Goal: Obtain resource: Download file/media

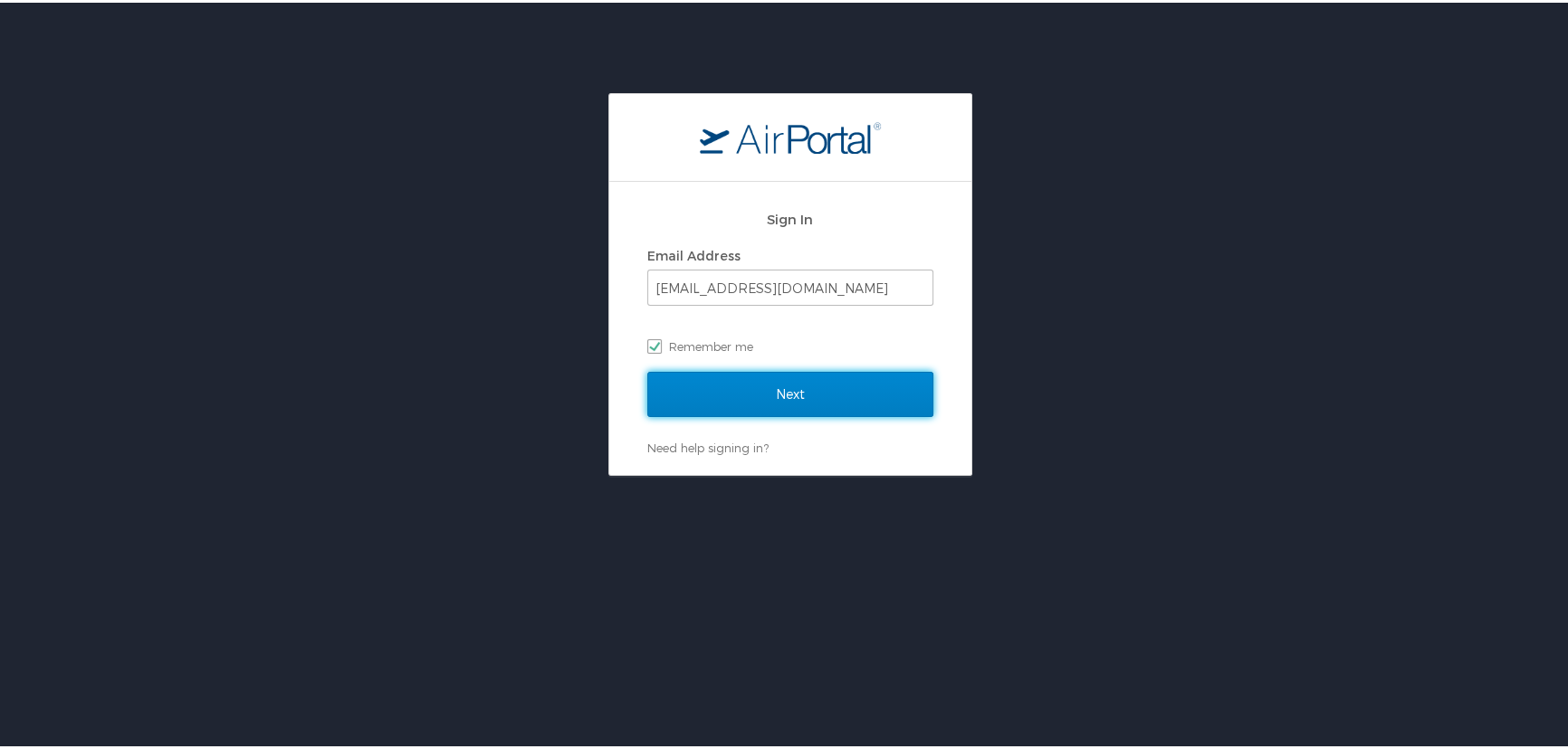
drag, startPoint x: 746, startPoint y: 382, endPoint x: 739, endPoint y: 371, distance: 13.0
click at [746, 382] on input "Next" at bounding box center [790, 392] width 286 height 45
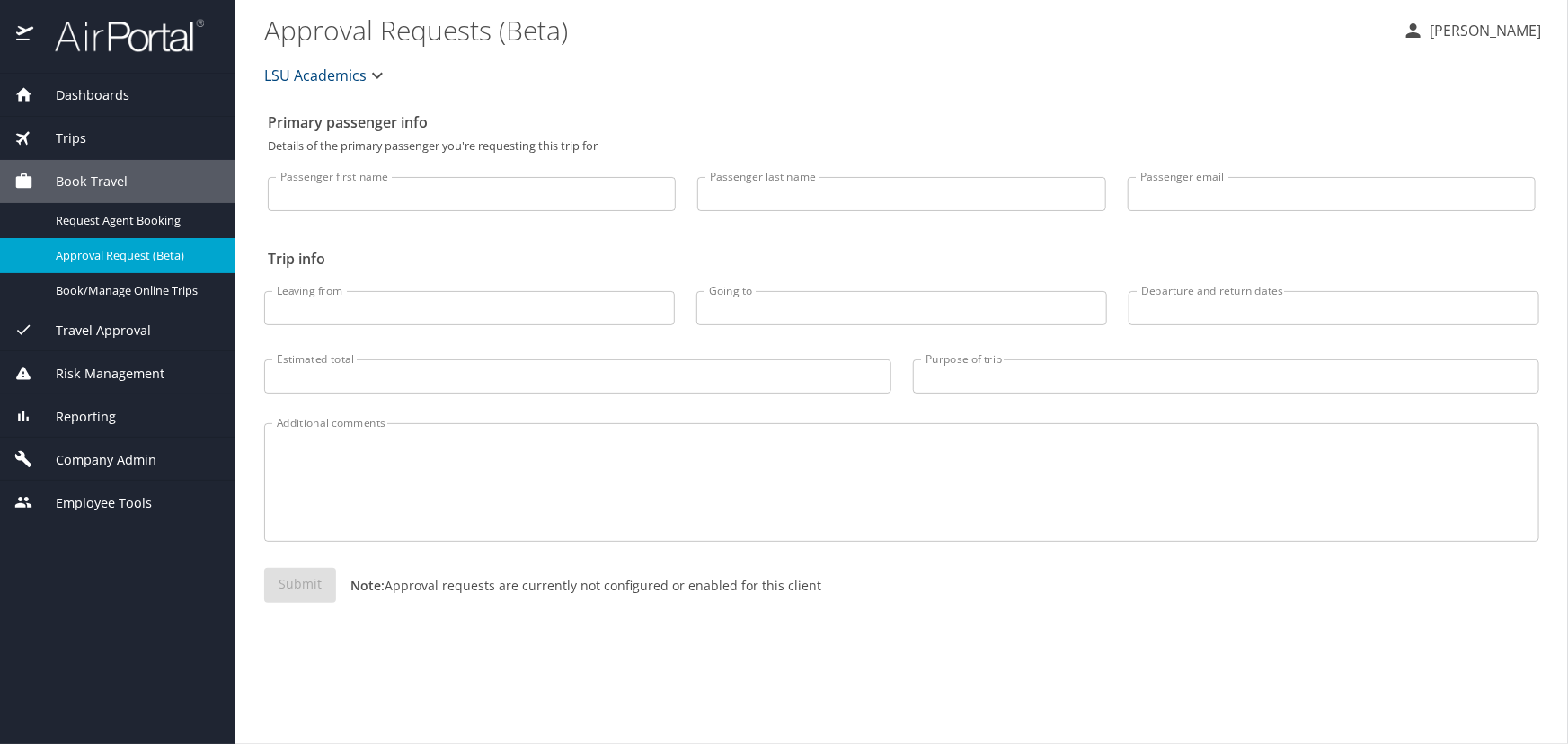
click at [143, 139] on div "Trips" at bounding box center [118, 138] width 207 height 20
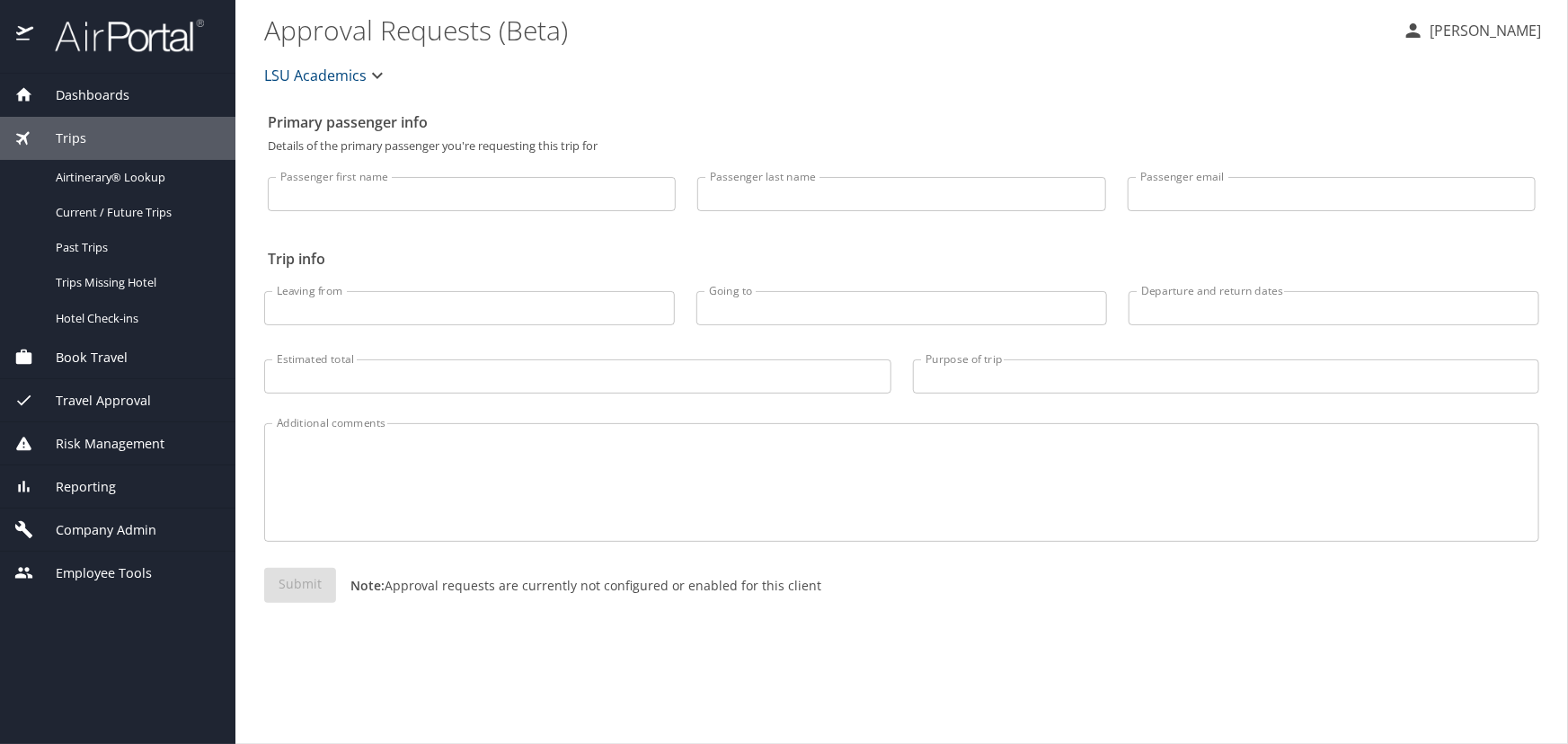
click at [144, 147] on div "Trips" at bounding box center [118, 138] width 207 height 20
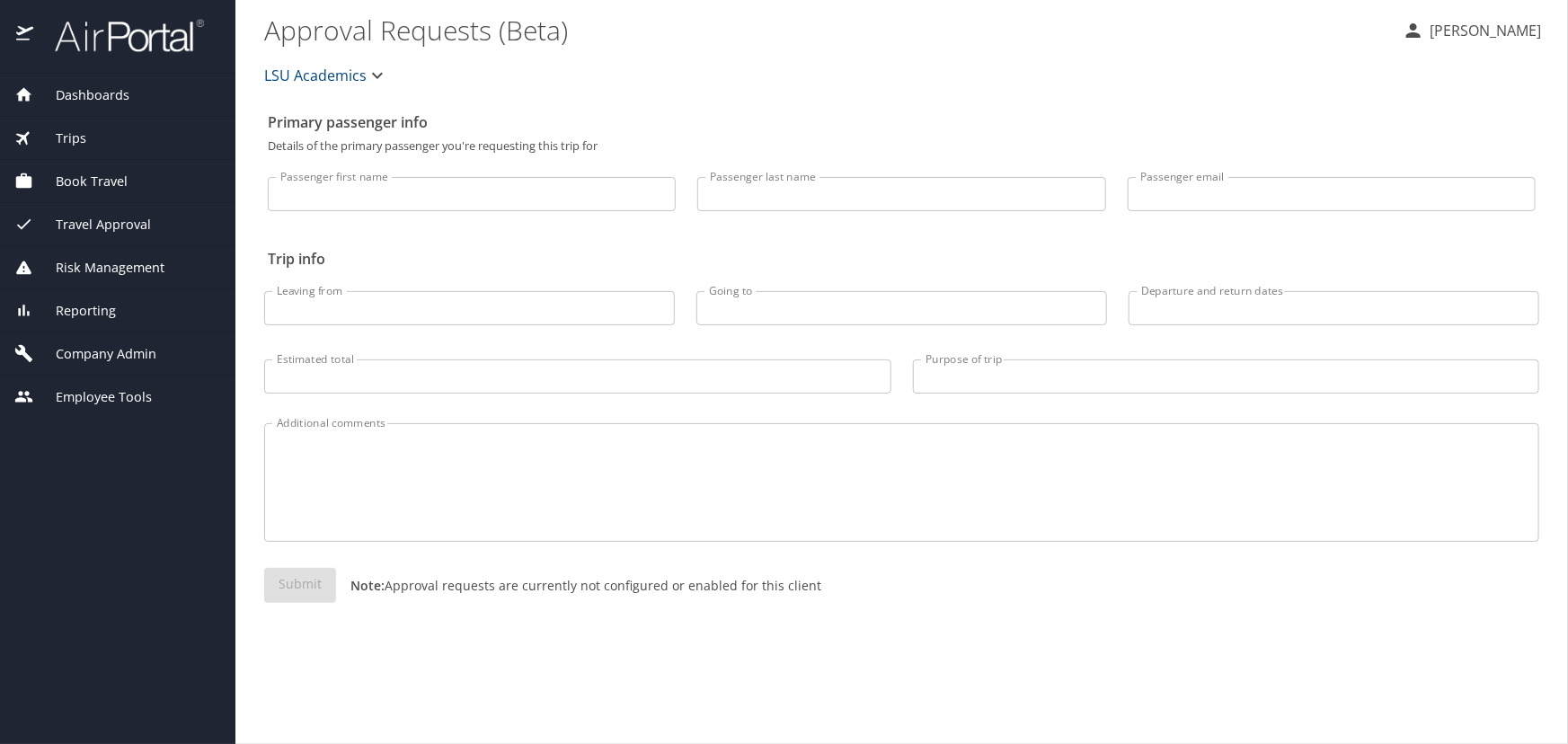
click at [143, 144] on div "Trips" at bounding box center [118, 138] width 207 height 20
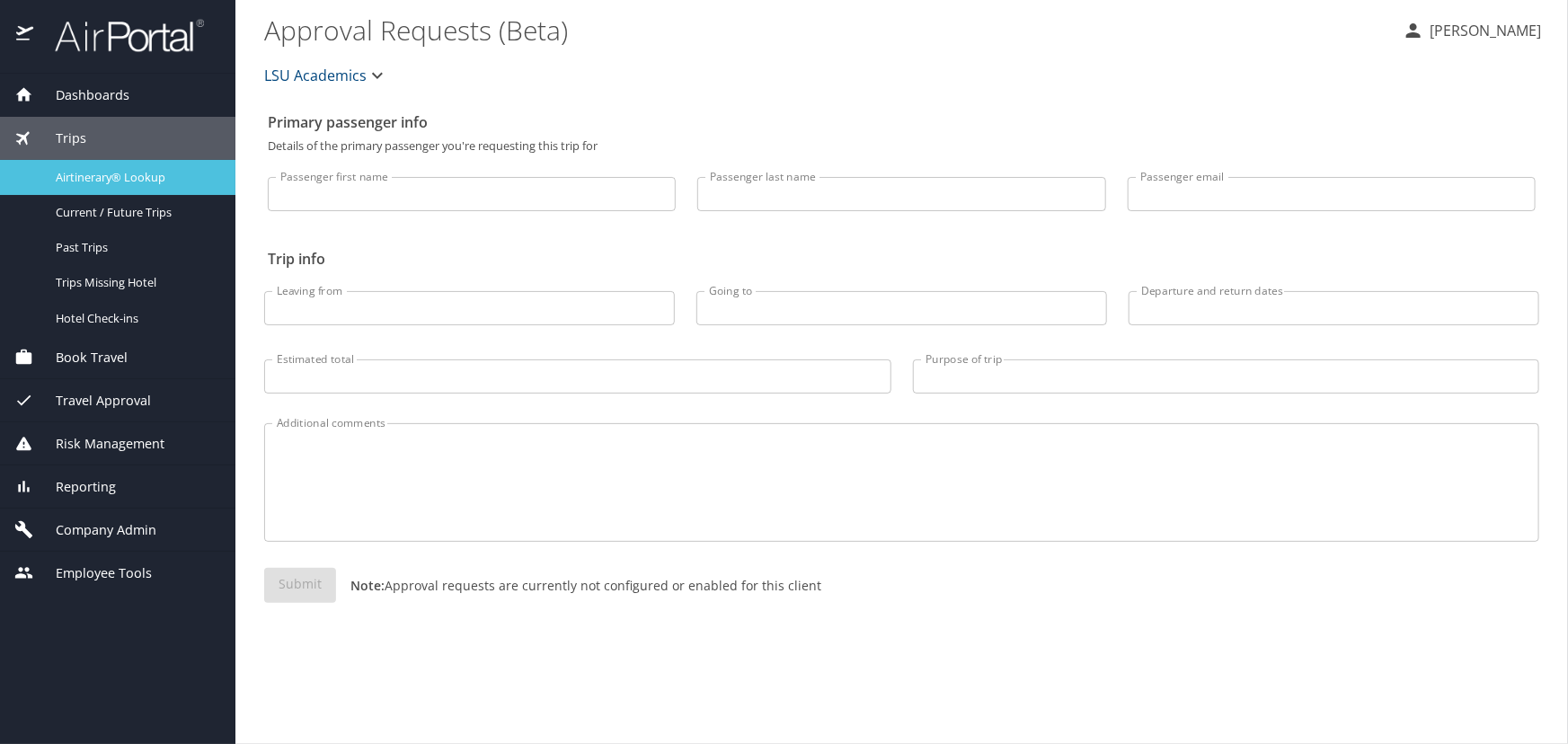
click at [134, 170] on span "Airtinerary® Lookup" at bounding box center [134, 177] width 158 height 17
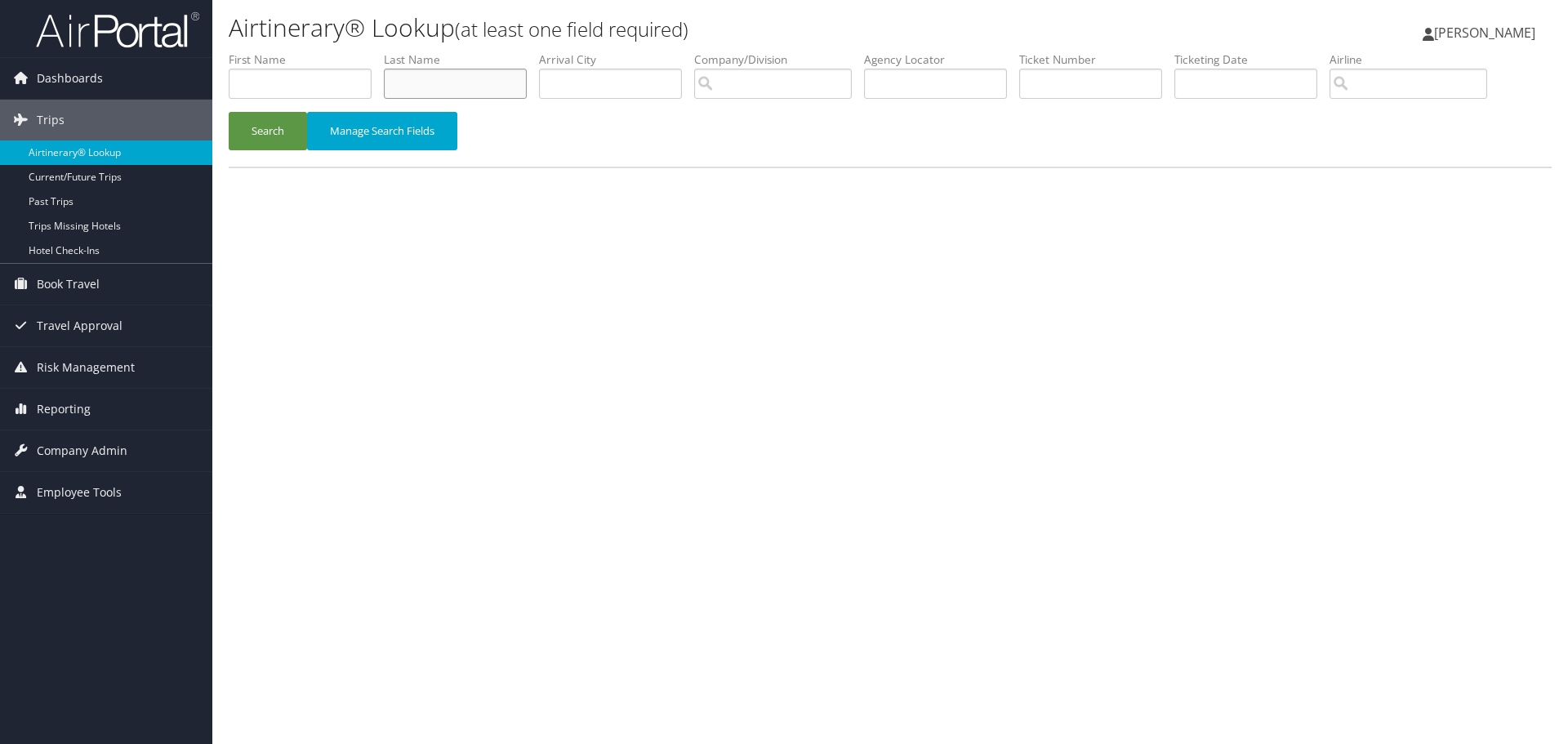
drag, startPoint x: 459, startPoint y: 89, endPoint x: 453, endPoint y: 95, distance: 8.5
click at [457, 92] on input "text" at bounding box center [455, 84] width 143 height 30
type input "dadson"
click at [228, 112] on button "Search" at bounding box center [268, 130] width 78 height 38
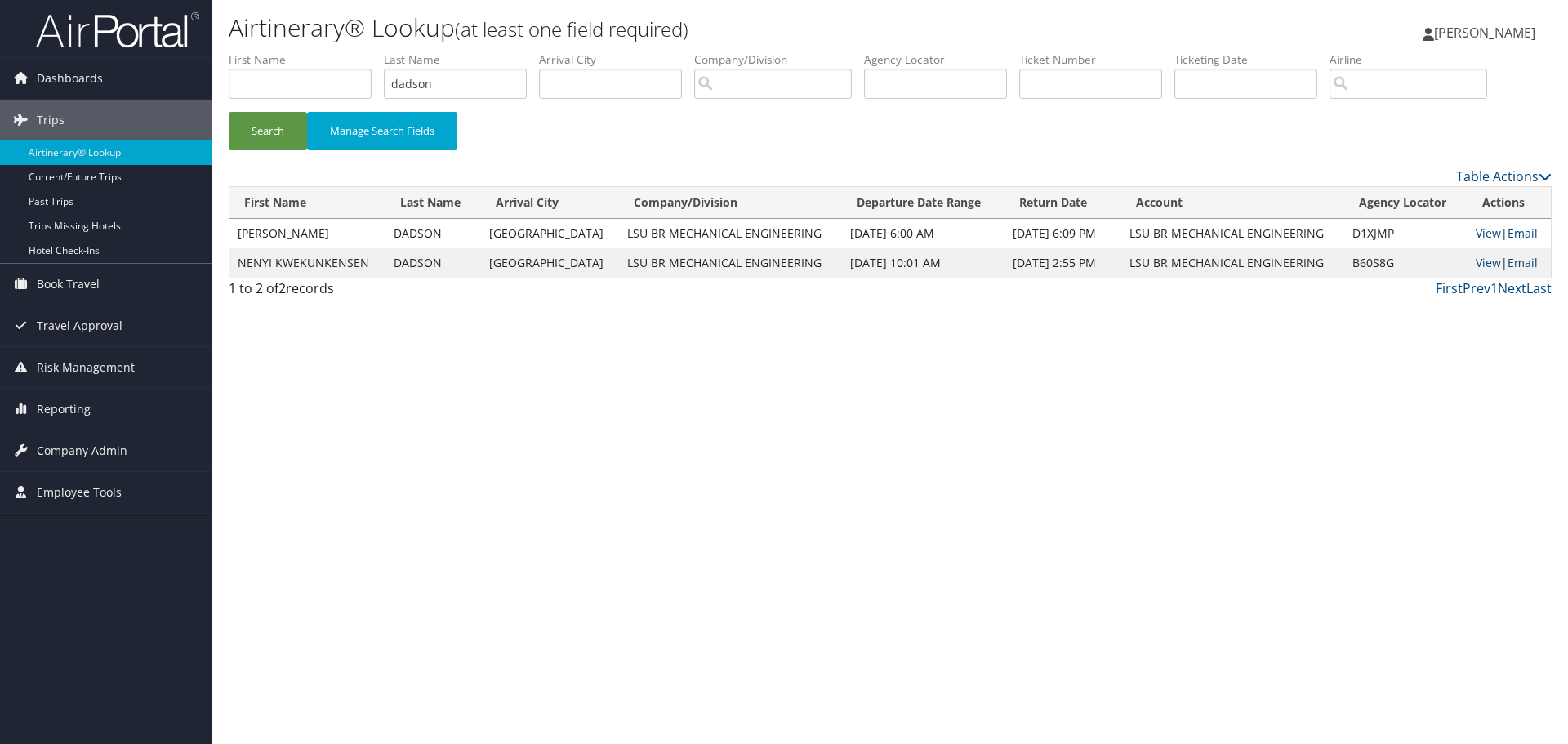
click at [1477, 227] on link "View" at bounding box center [1489, 233] width 25 height 15
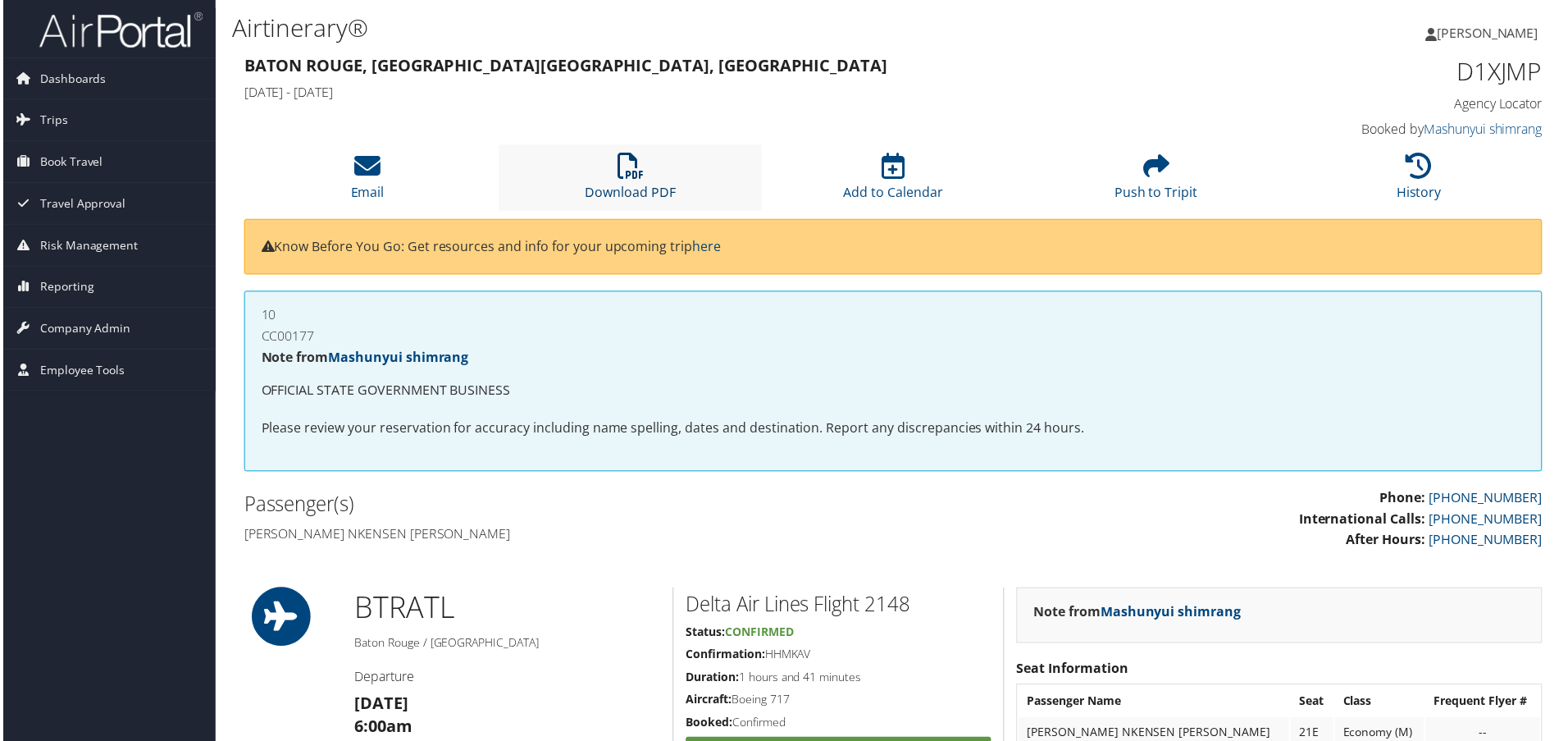
click at [604, 187] on link "Download PDF" at bounding box center [630, 182] width 91 height 39
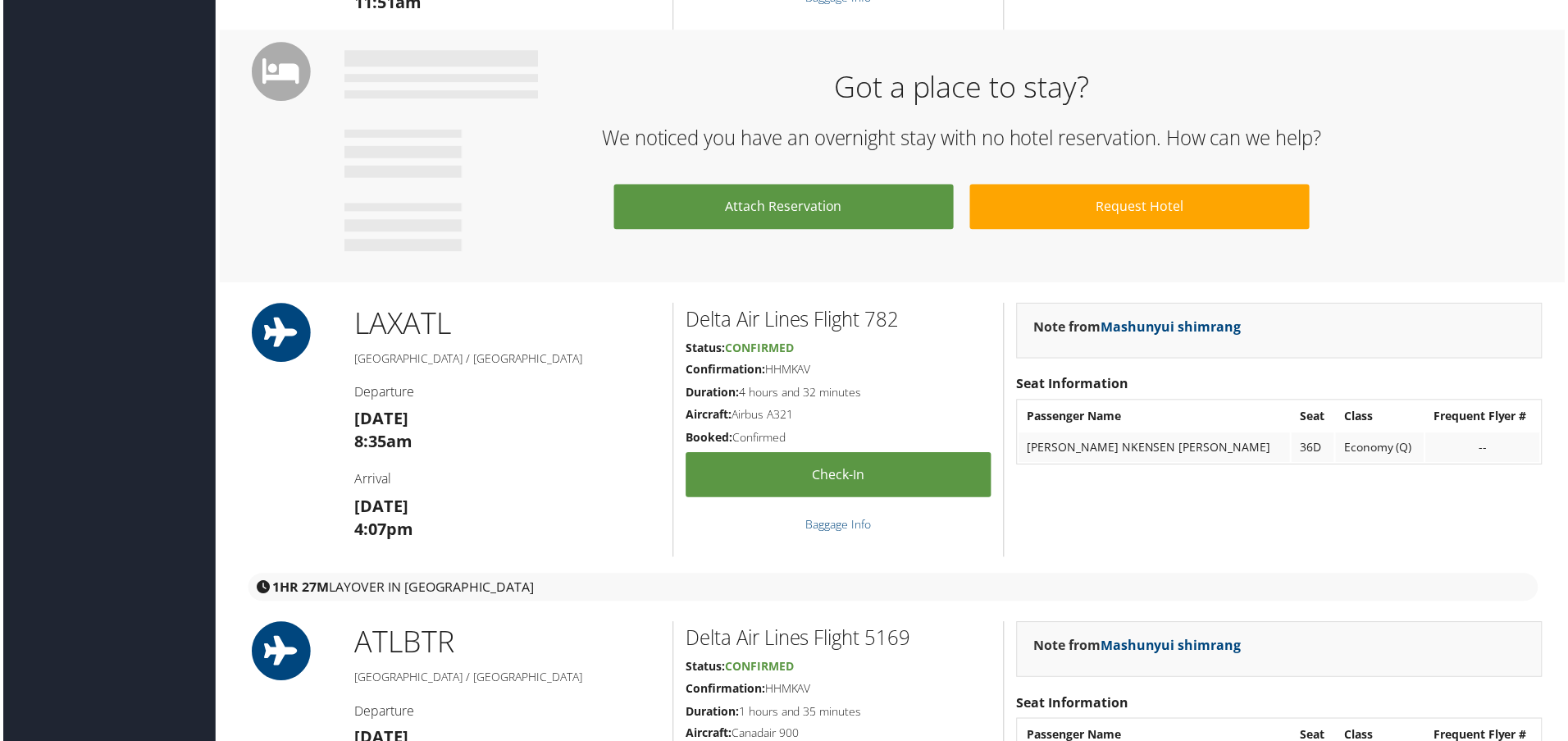
scroll to position [1149, 0]
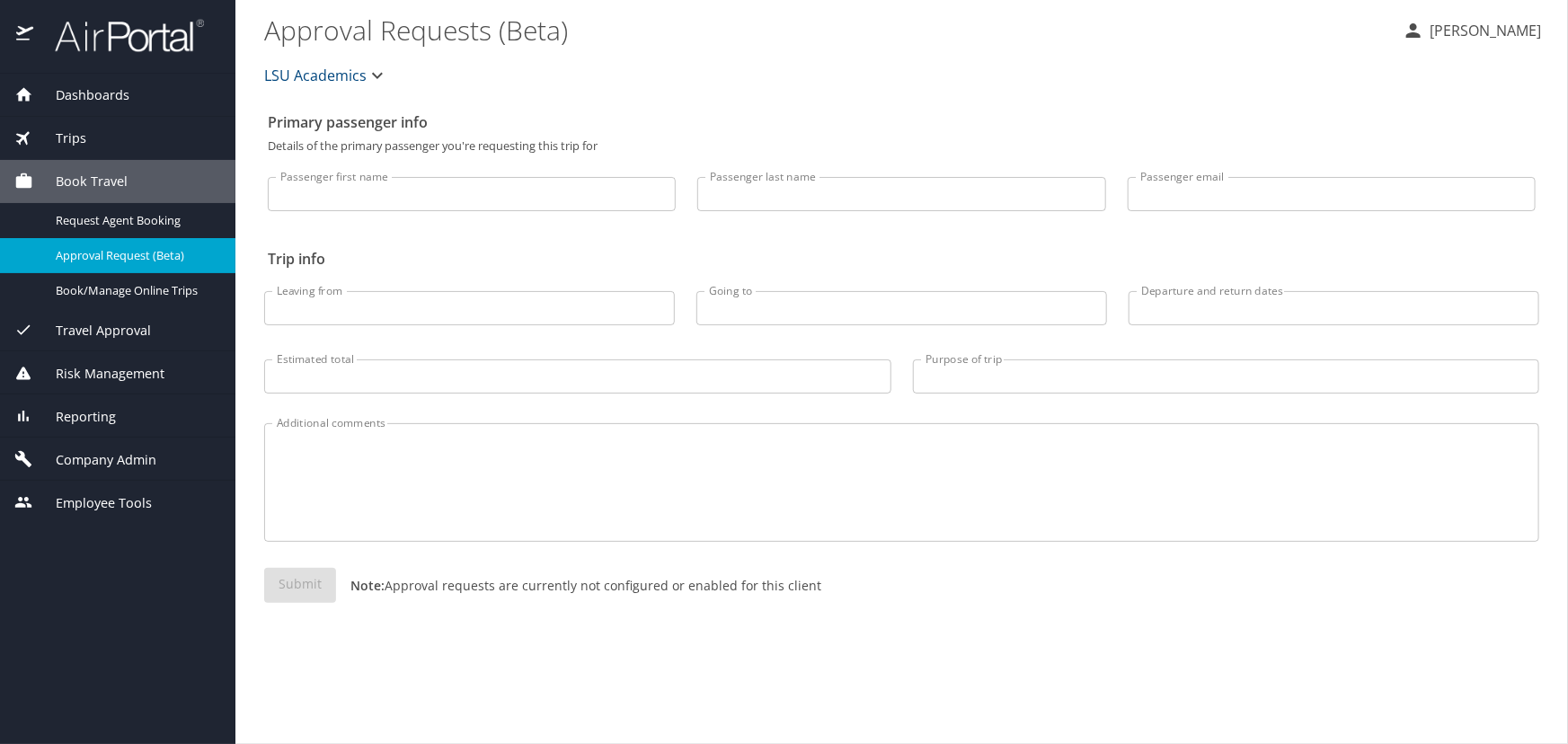
click at [144, 144] on div "Trips" at bounding box center [118, 138] width 207 height 20
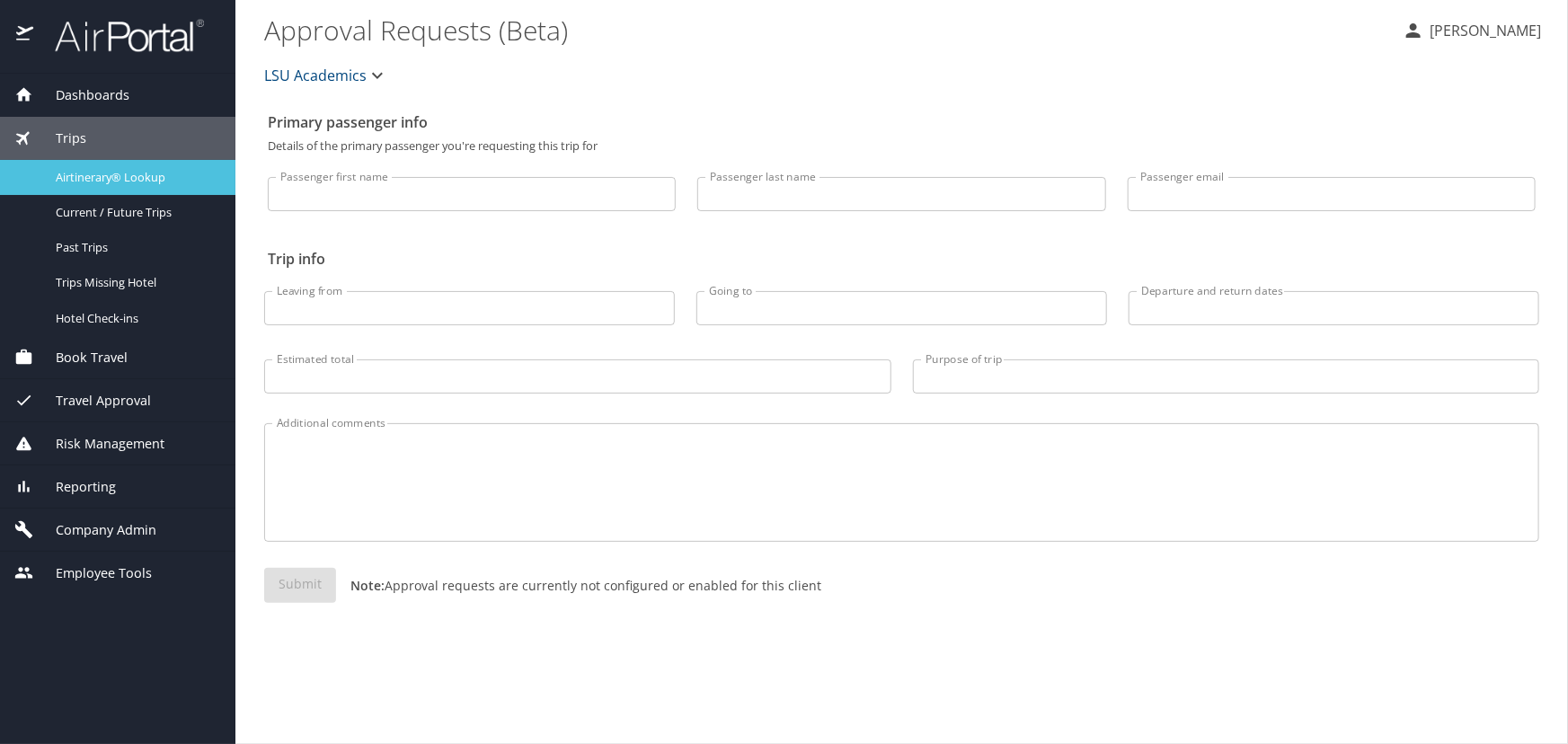
click at [145, 179] on span "Airtinerary® Lookup" at bounding box center [134, 177] width 158 height 17
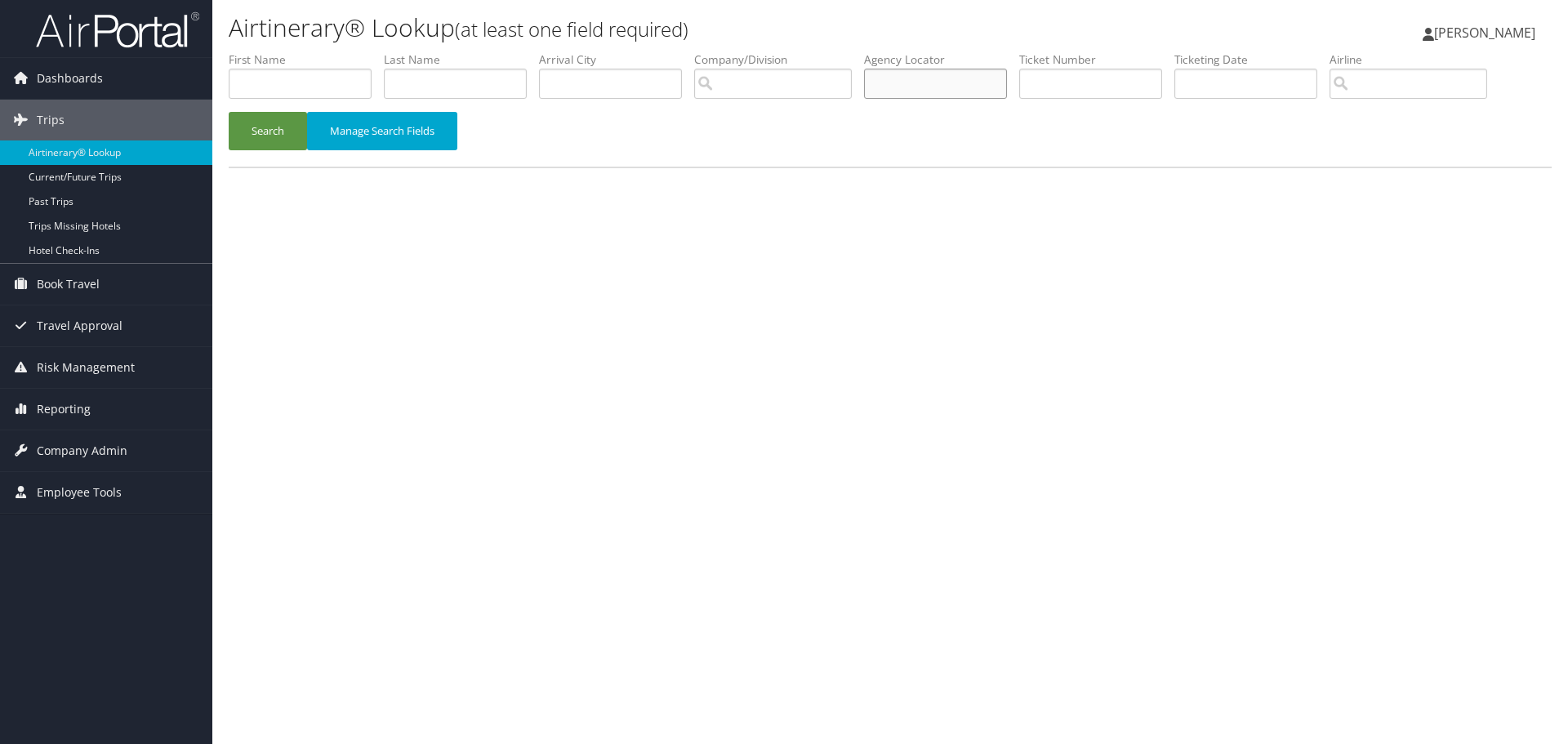
click at [900, 92] on input "text" at bounding box center [936, 84] width 143 height 30
type input "cqn1zq"
click at [228, 112] on button "Search" at bounding box center [268, 130] width 78 height 38
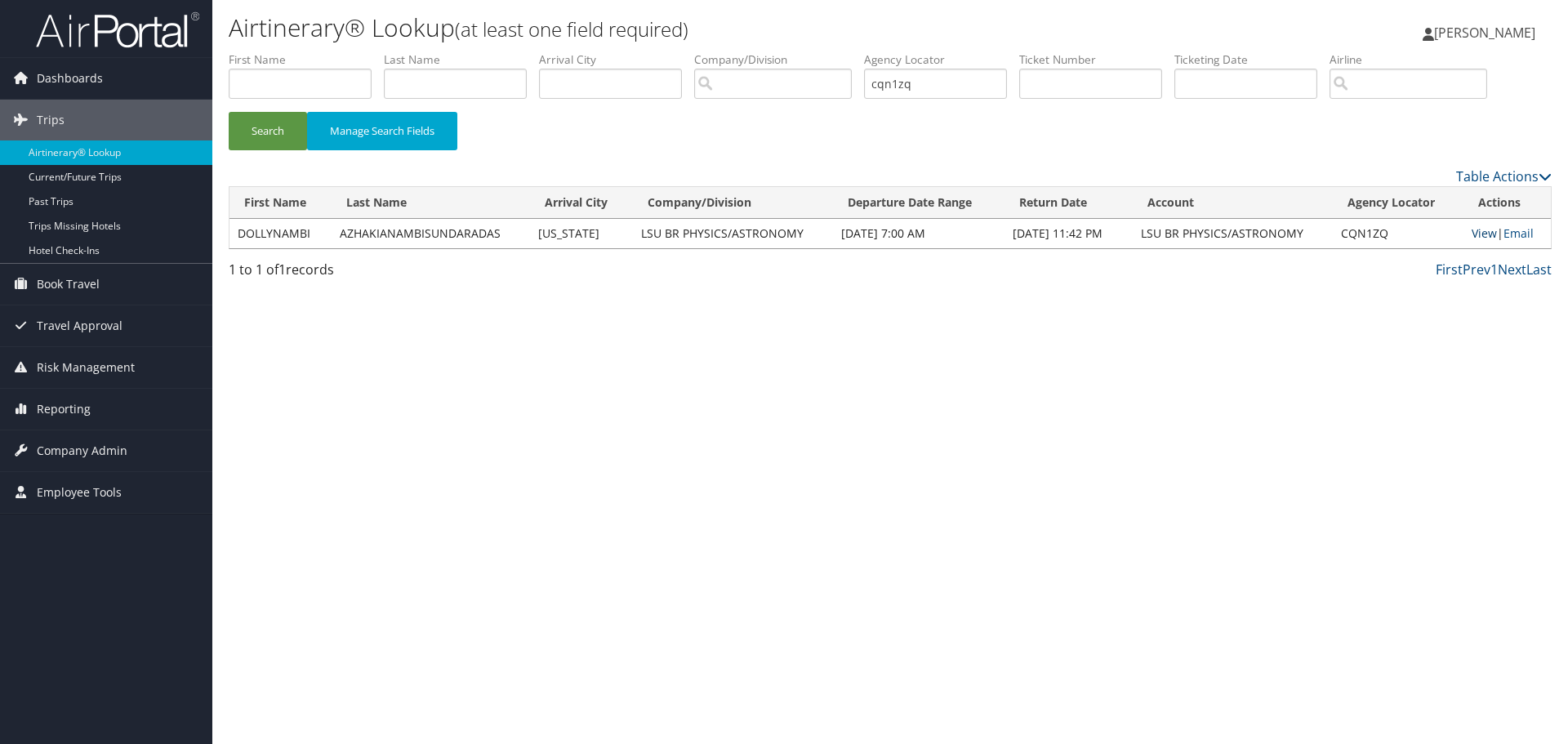
click at [1473, 234] on link "View" at bounding box center [1484, 233] width 25 height 15
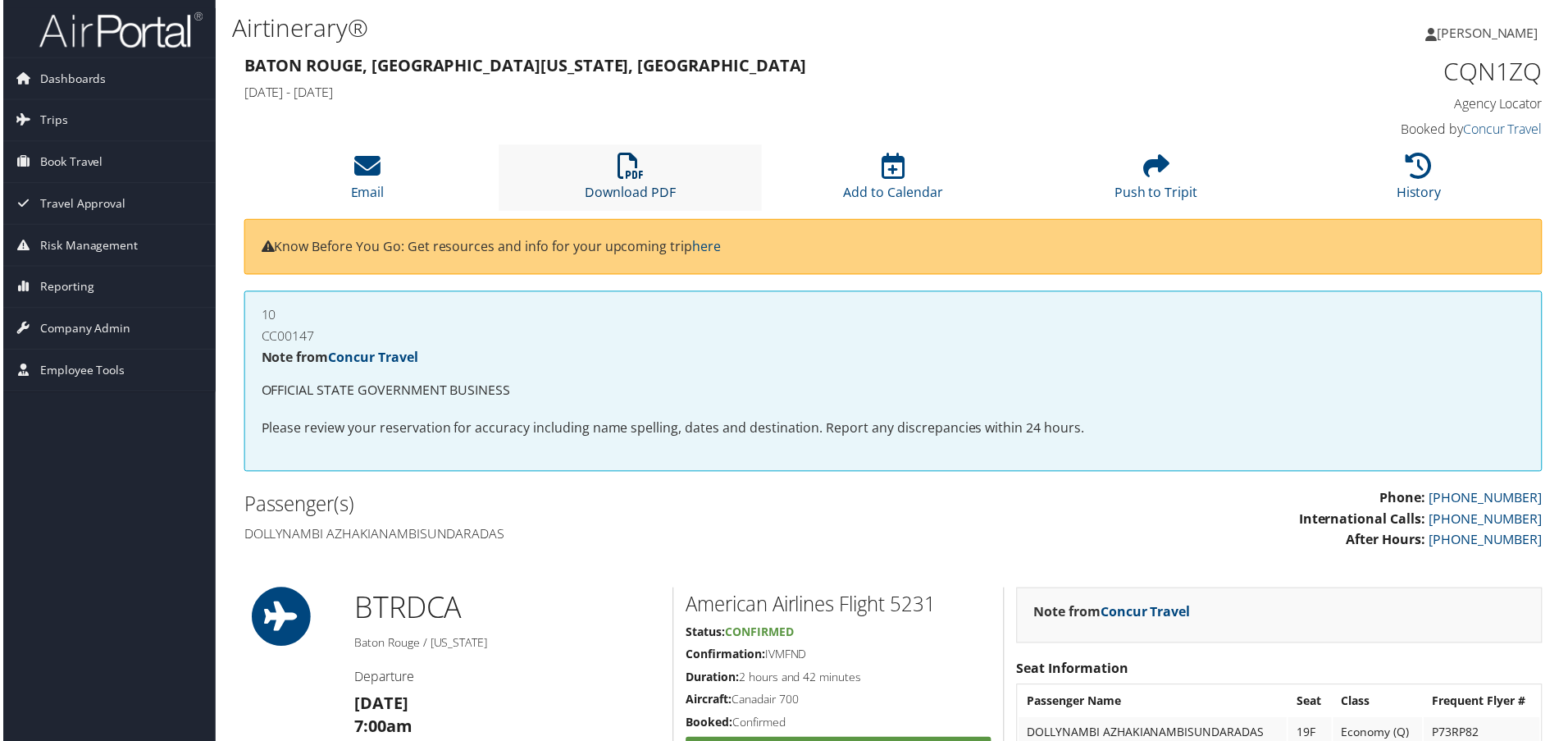
click at [624, 188] on link "Download PDF" at bounding box center [630, 182] width 91 height 39
